Goal: Information Seeking & Learning: Find specific fact

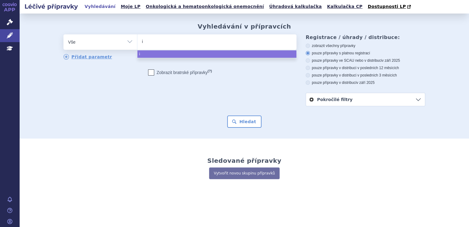
type input "im"
type input "imfi"
type input "imfizn"
type input "imfizni"
type input "imfizn"
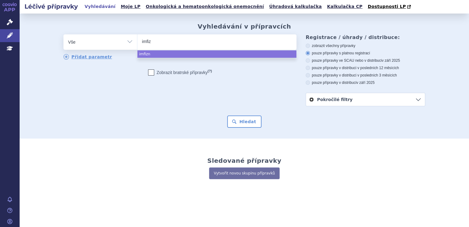
type input "imfi"
type input "imfin"
type input "imfinzi"
select select "imfinzi"
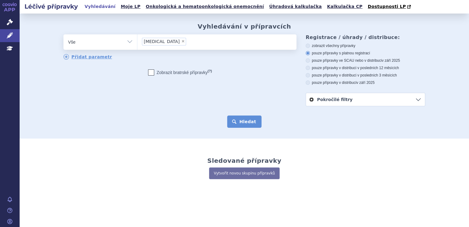
click at [247, 124] on button "Hledat" at bounding box center [244, 121] width 35 height 12
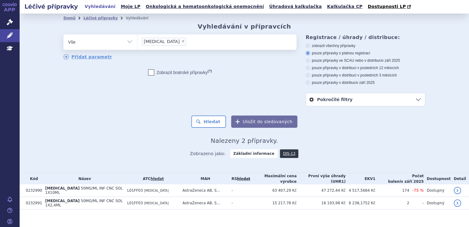
scroll to position [3, 0]
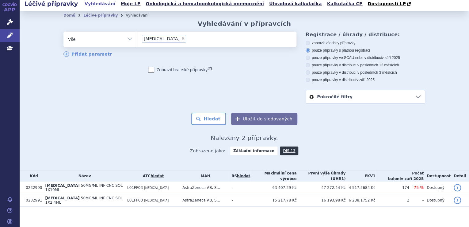
click at [246, 79] on div "odstranit Vše Přípravek/SUKL kód MAH VPOIS ATC/Aktivní látka" at bounding box center [179, 57] width 233 height 50
